Goal: Entertainment & Leisure: Browse casually

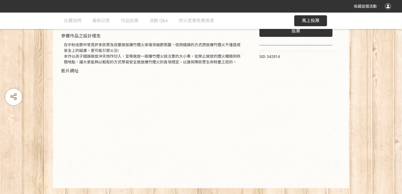
scroll to position [82, 0]
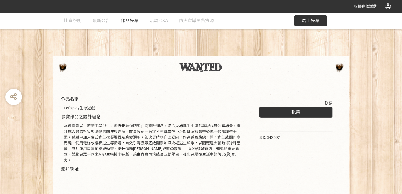
click at [134, 19] on span "作品投票" at bounding box center [130, 20] width 18 height 5
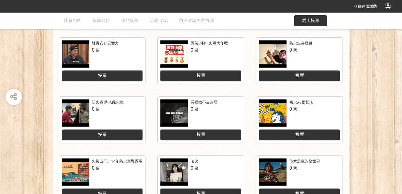
scroll to position [274, 0]
